Goal: Check status: Check status

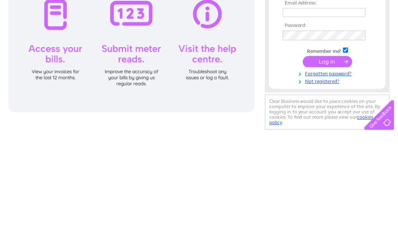
scroll to position [120, 0]
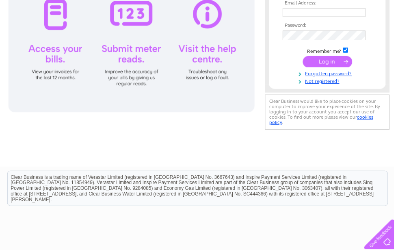
type input "kenmuirfarmers@yahoo.co.uk"
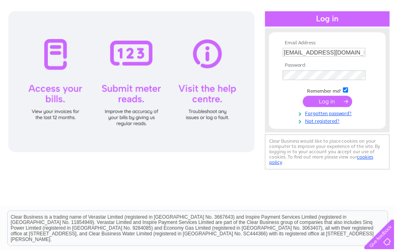
scroll to position [79, 0]
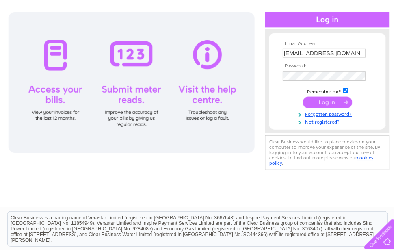
click at [329, 106] on input "submit" at bounding box center [331, 102] width 50 height 11
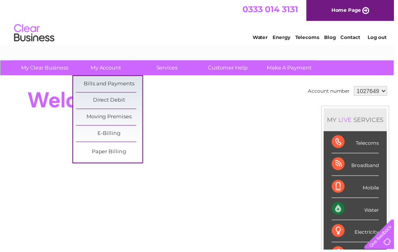
click at [119, 84] on link "Bills and Payments" at bounding box center [110, 85] width 67 height 16
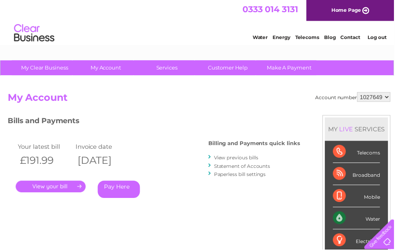
click at [55, 189] on link "." at bounding box center [51, 188] width 71 height 12
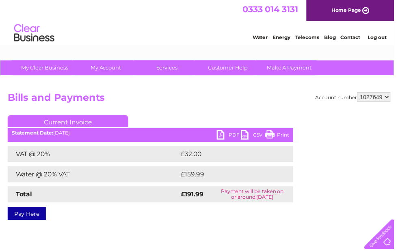
click at [226, 135] on link "PDF" at bounding box center [231, 137] width 24 height 12
